Goal: Communication & Community: Answer question/provide support

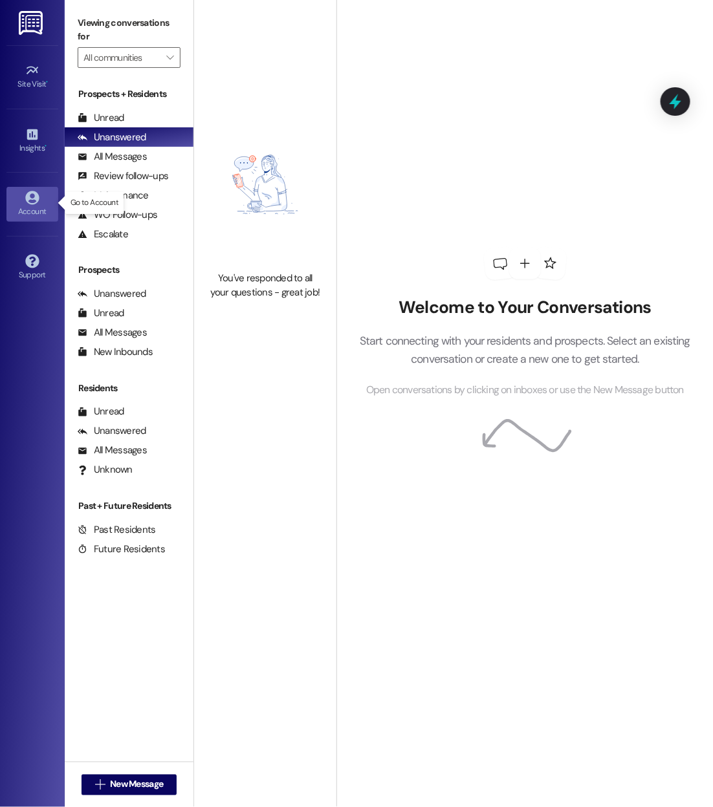
click at [24, 205] on div "Account" at bounding box center [32, 211] width 65 height 13
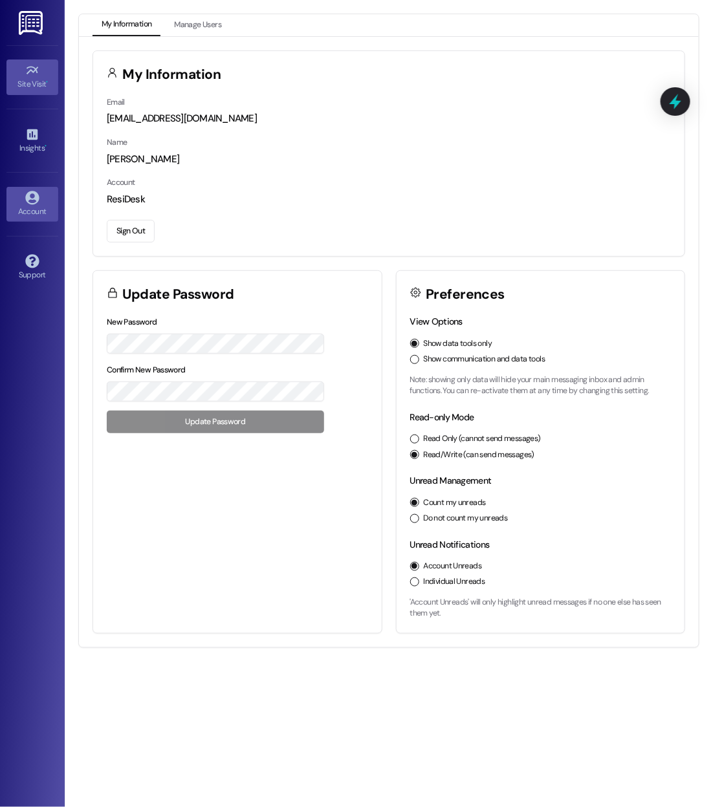
click at [28, 68] on icon at bounding box center [32, 70] width 14 height 14
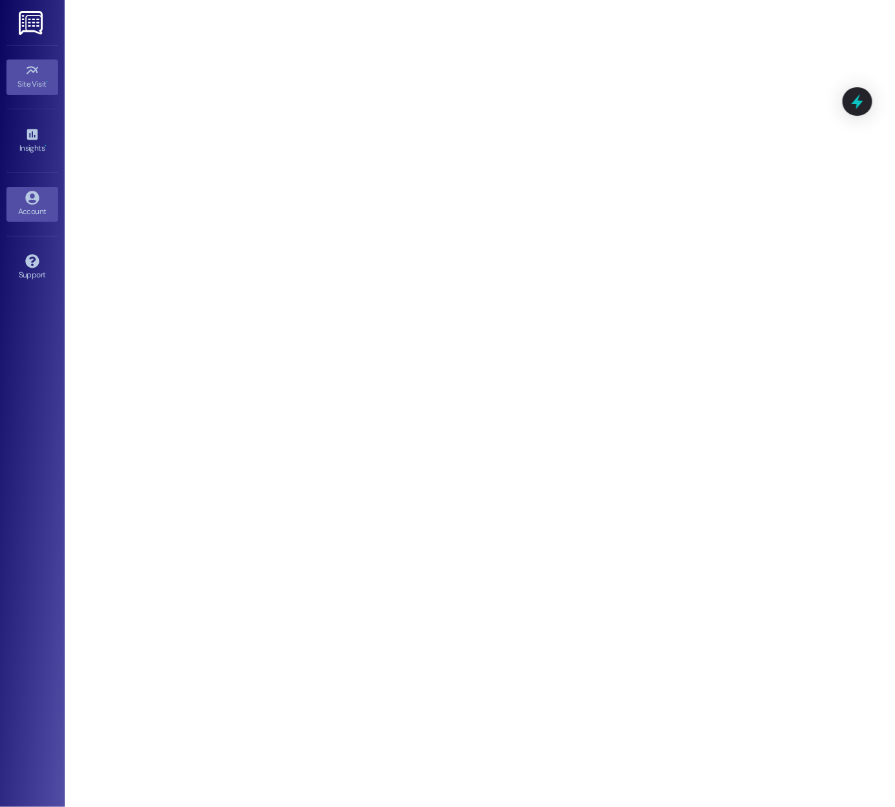
click at [30, 211] on div "Account" at bounding box center [32, 211] width 65 height 13
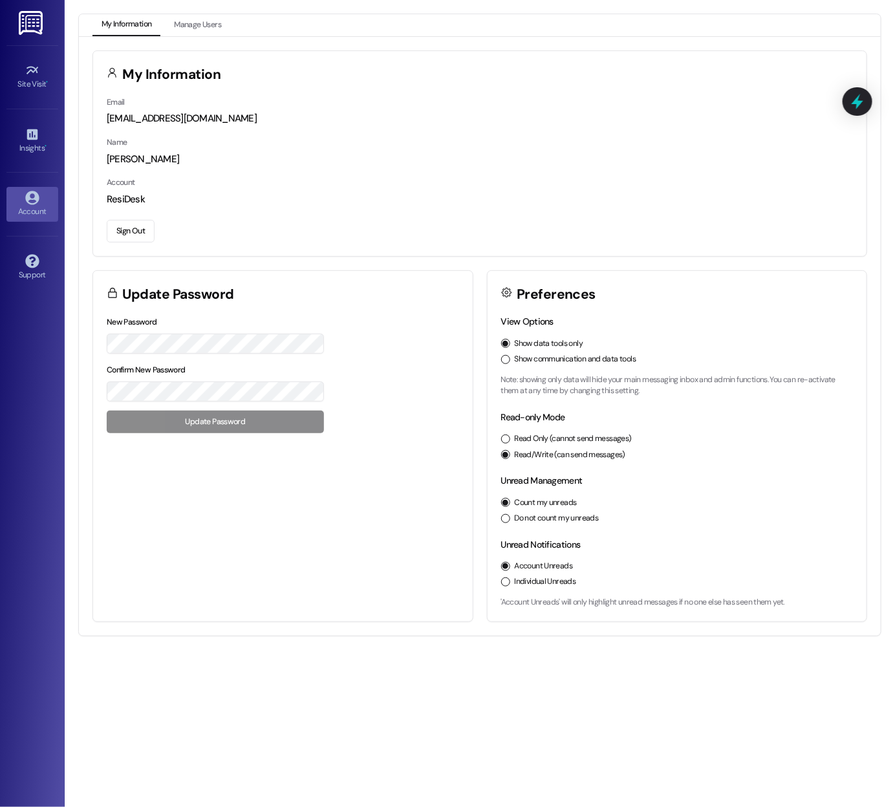
click at [502, 356] on button "Show communication and data tools" at bounding box center [505, 359] width 9 height 9
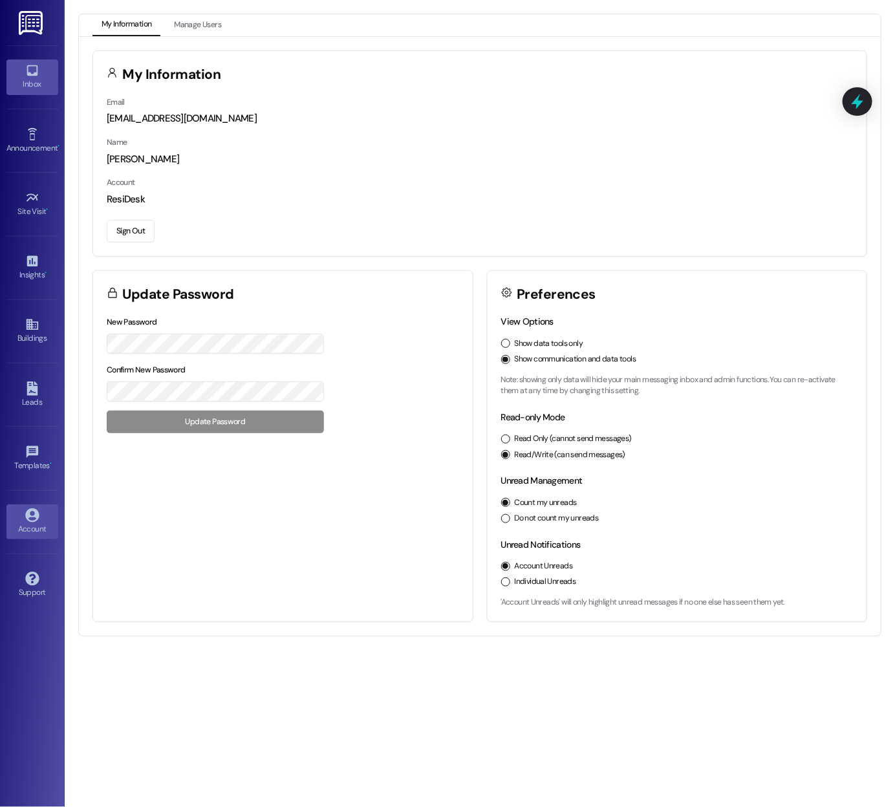
click at [35, 85] on div "Inbox" at bounding box center [32, 84] width 65 height 13
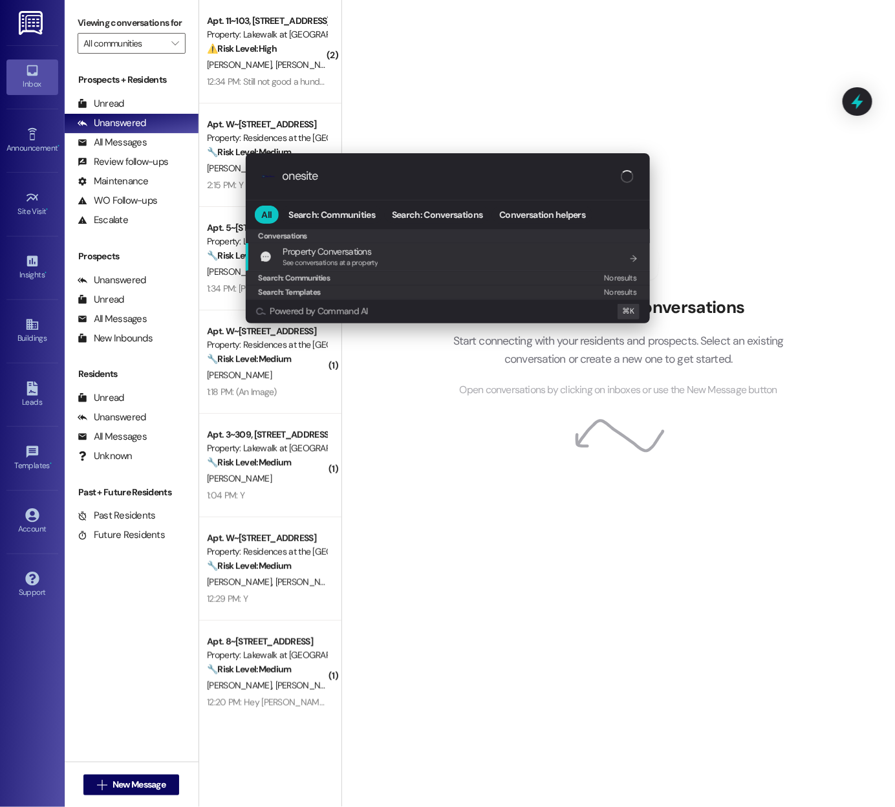
type input "onesite"
click at [327, 259] on span "See conversations at a property" at bounding box center [330, 262] width 95 height 9
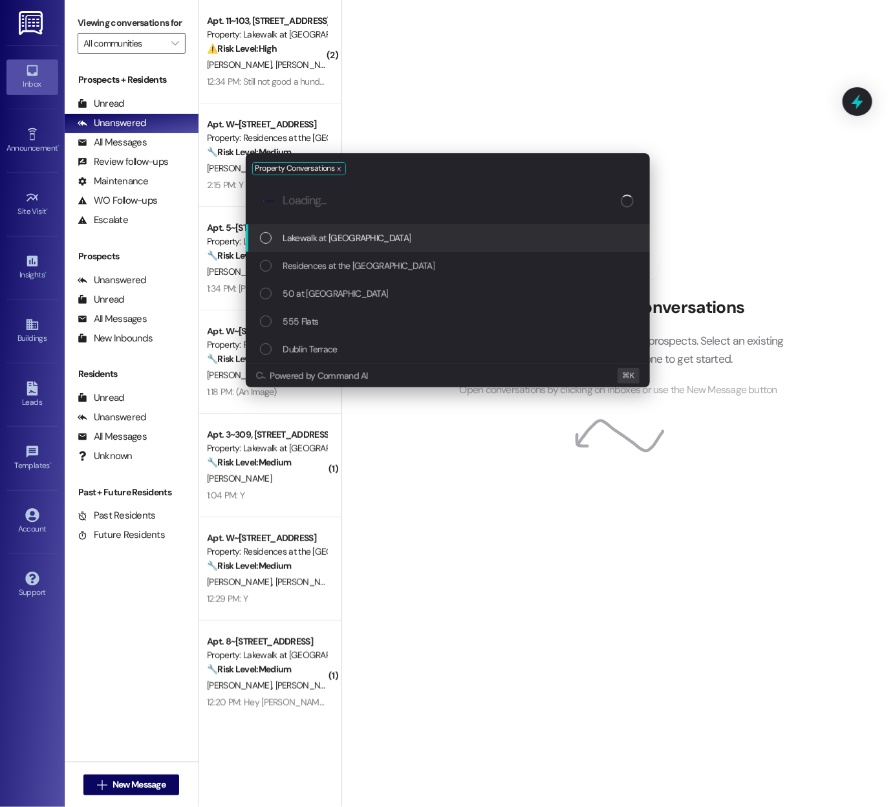
click at [461, 63] on div "Property Conversations .cls-1{fill:#0a055f;}.cls-2{fill:#0cc4c4;} resideskLogoB…" at bounding box center [447, 403] width 895 height 807
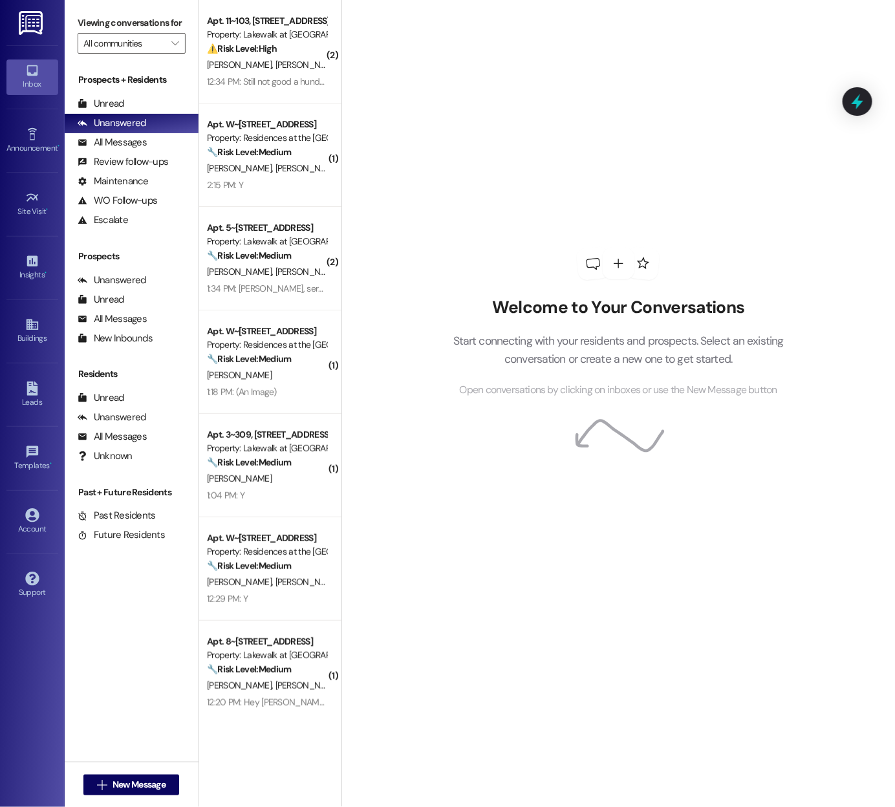
click at [448, 120] on div "Welcome to Your Conversations Start connecting with your residents and prospect…" at bounding box center [618, 322] width 388 height 645
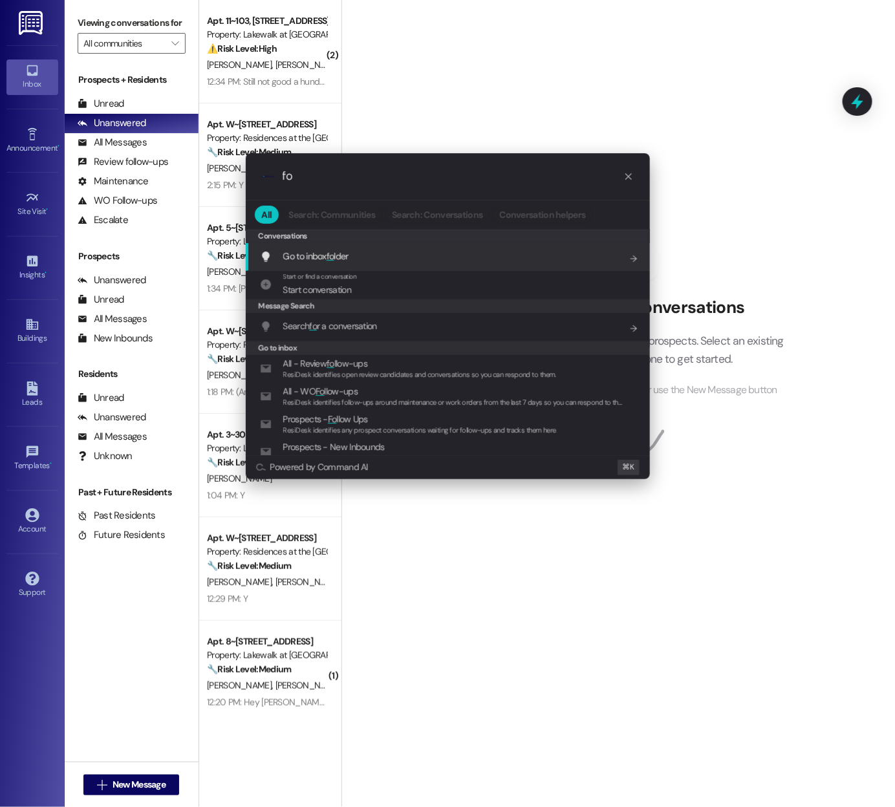
type input "f"
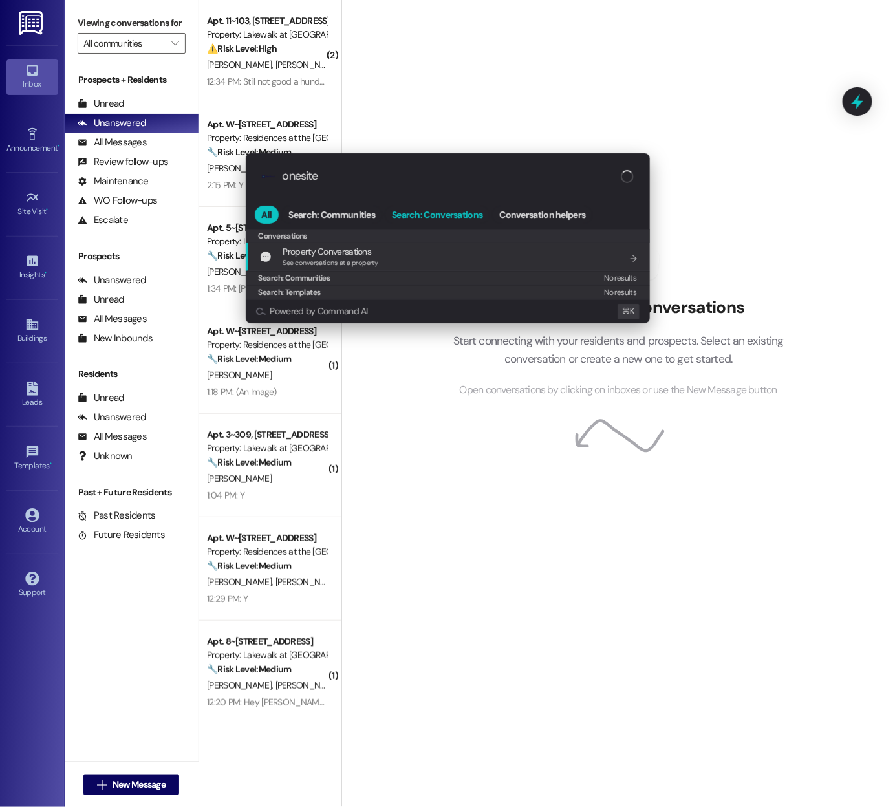
type input "onesite"
click at [440, 210] on span "Search: Conversations" at bounding box center [437, 214] width 91 height 9
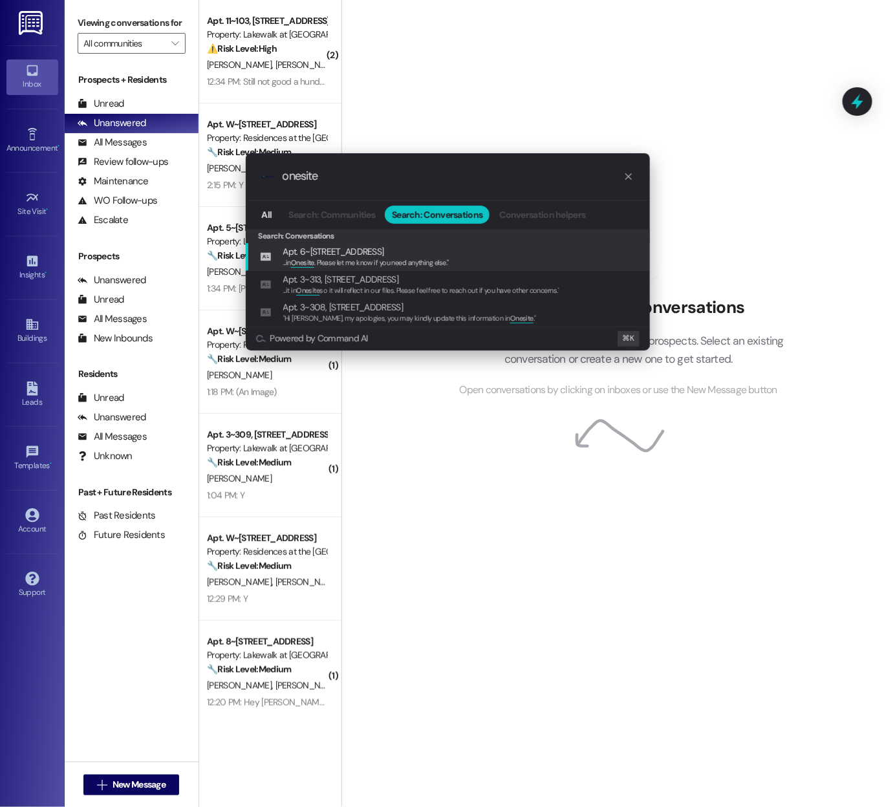
click at [426, 258] on span "... in Onesite . Please let me know if you need anything else."" at bounding box center [366, 262] width 166 height 9
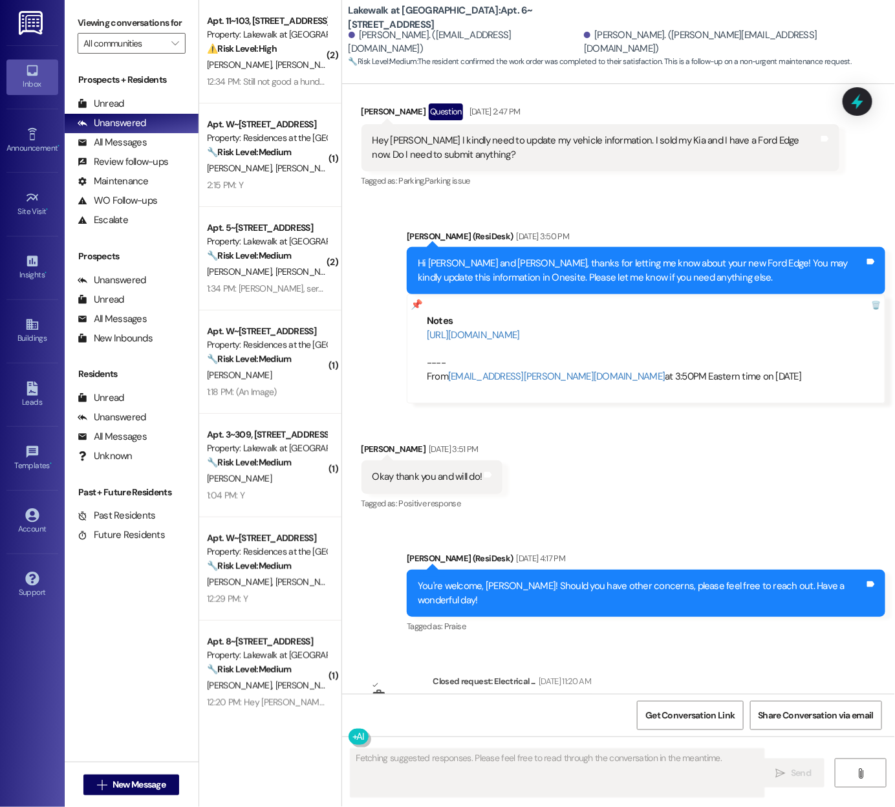
scroll to position [2978, 0]
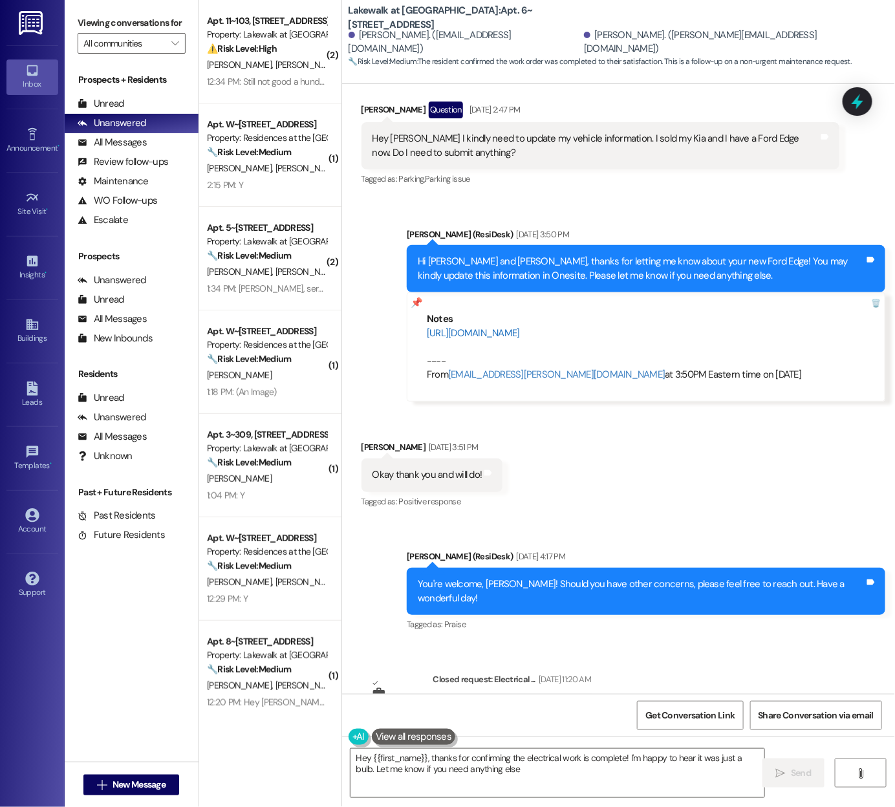
type textarea "Hey {{first_name}}, thanks for confirming the electrical work is complete! I'm …"
click at [458, 327] on link "https://residesk.slack.com/archives/C092WGDV4P5/p1752240185635769?thread_ts=175…" at bounding box center [473, 333] width 93 height 13
